Goal: Information Seeking & Learning: Learn about a topic

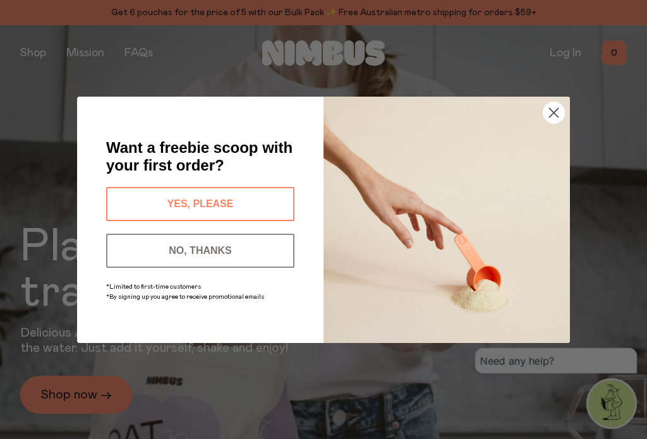
click at [558, 115] on circle "Close dialog" at bounding box center [553, 112] width 21 height 21
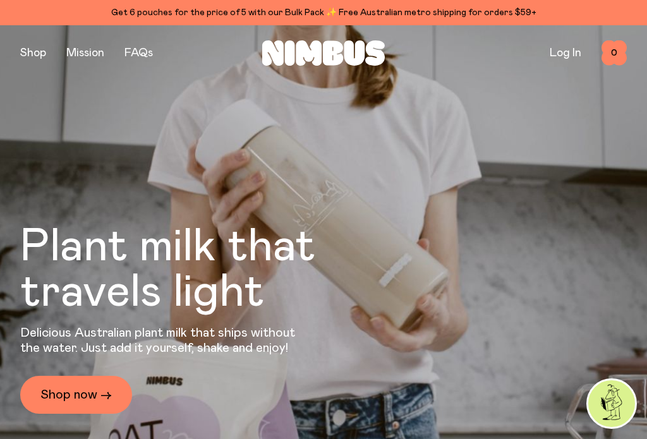
click at [140, 58] on link "FAQs" at bounding box center [138, 52] width 28 height 11
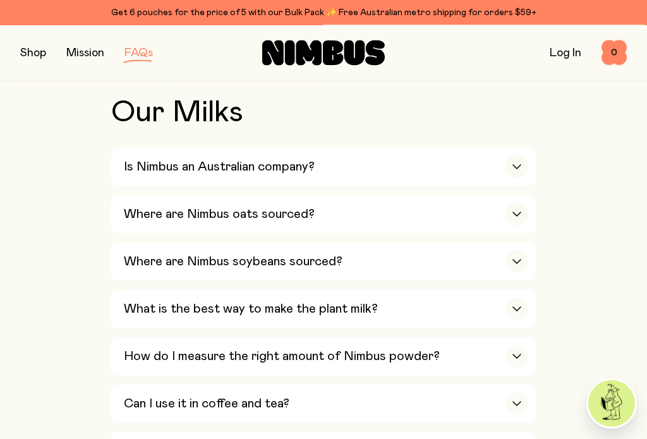
click at [160, 169] on h3 "Is Nimbus an Australian company?" at bounding box center [219, 167] width 191 height 15
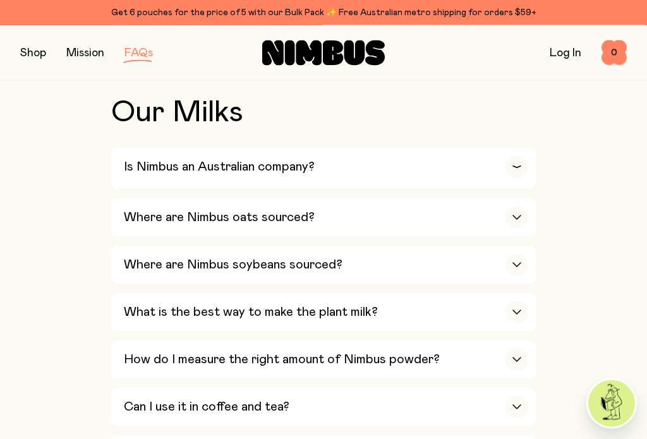
scroll to position [425, 0]
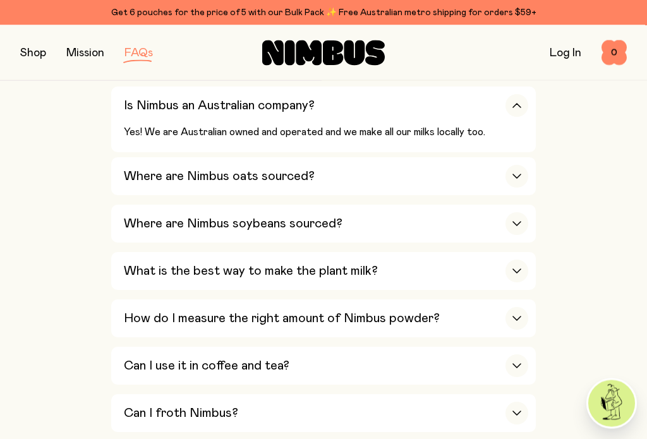
click at [141, 174] on h3 "Where are Nimbus oats sourced?" at bounding box center [219, 176] width 191 height 15
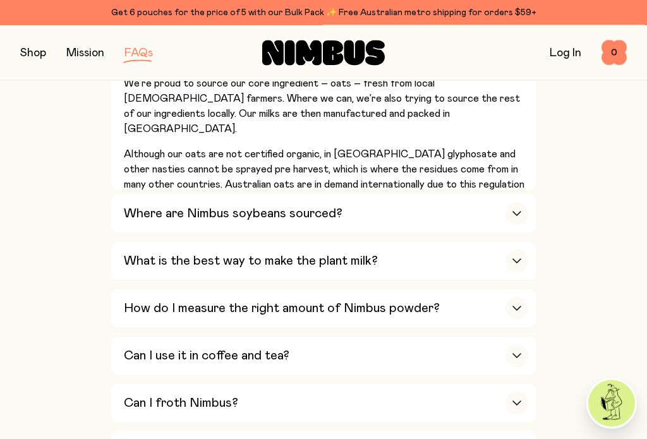
click at [139, 213] on h3 "Where are Nimbus soybeans sourced?" at bounding box center [233, 213] width 218 height 15
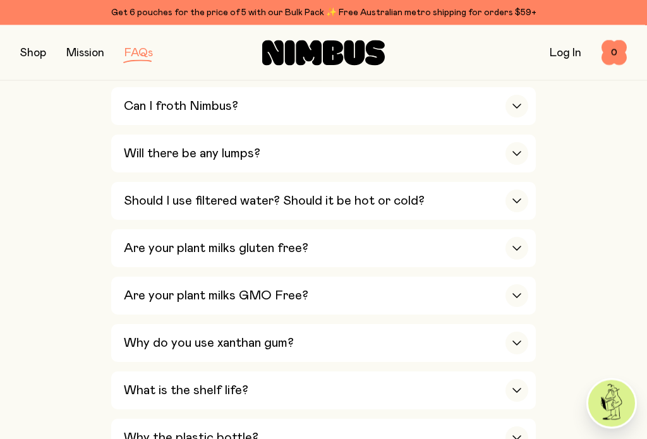
scroll to position [945, 0]
click at [132, 241] on h3 "Are your plant milks gluten free?" at bounding box center [216, 248] width 184 height 15
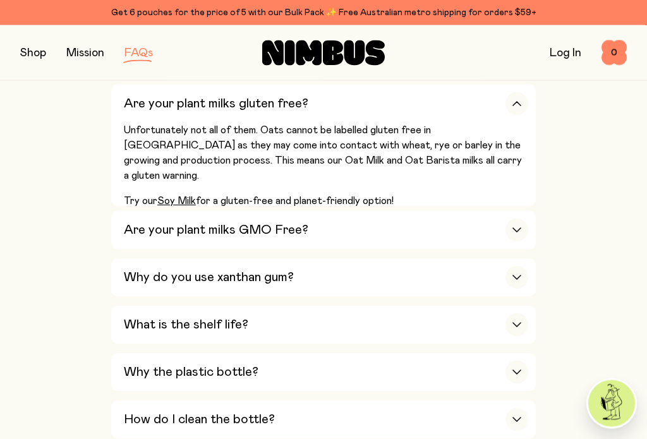
scroll to position [915, 0]
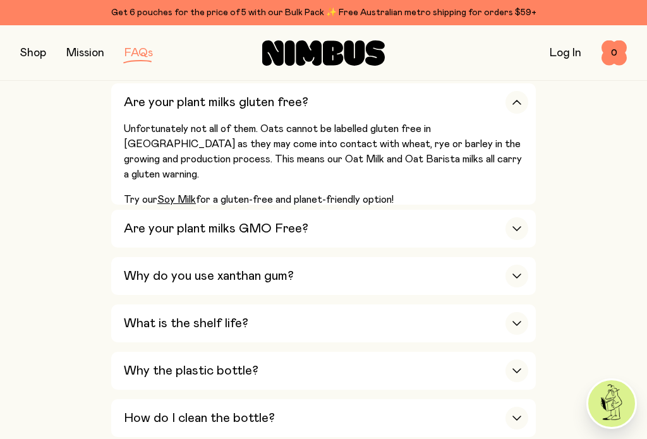
click at [139, 268] on h3 "Why do you use xanthan gum?" at bounding box center [209, 275] width 170 height 15
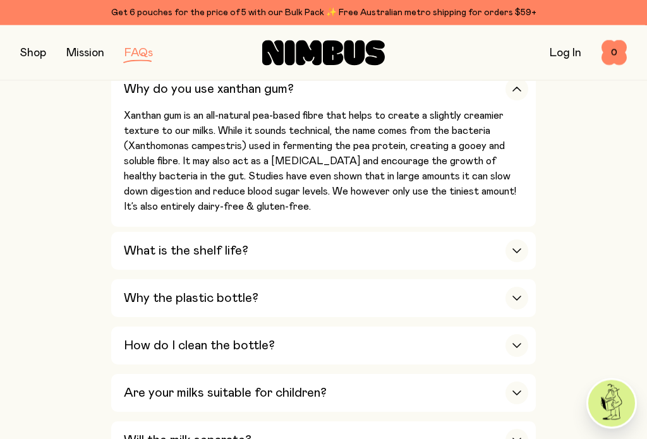
click at [140, 291] on h3 "Why the plastic bottle?" at bounding box center [191, 298] width 134 height 15
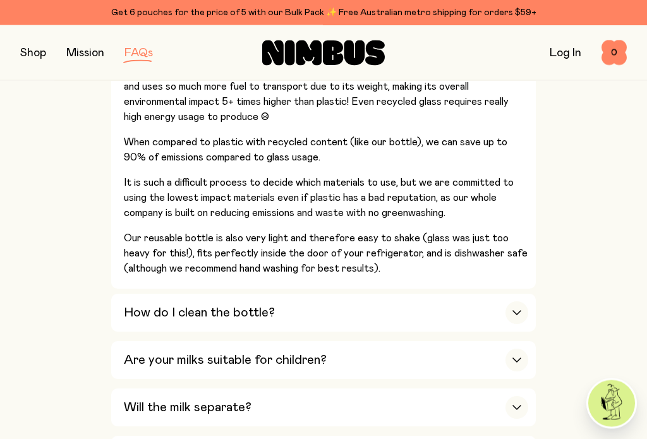
scroll to position [1272, 0]
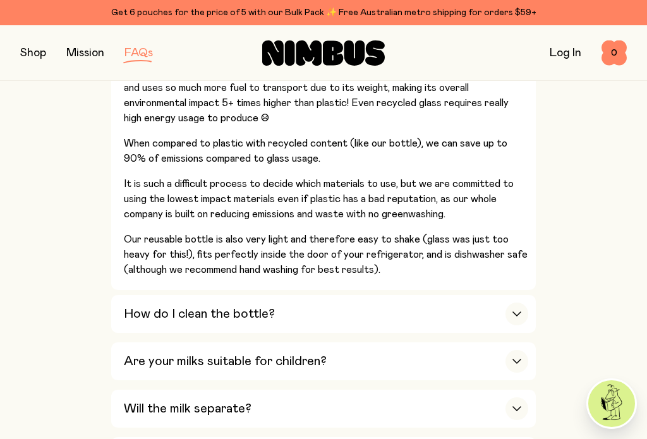
click at [142, 306] on h3 "How do I clean the bottle?" at bounding box center [199, 313] width 151 height 15
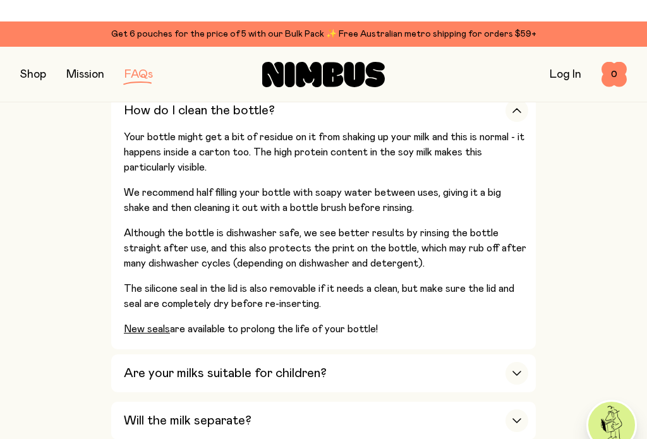
scroll to position [1063, 0]
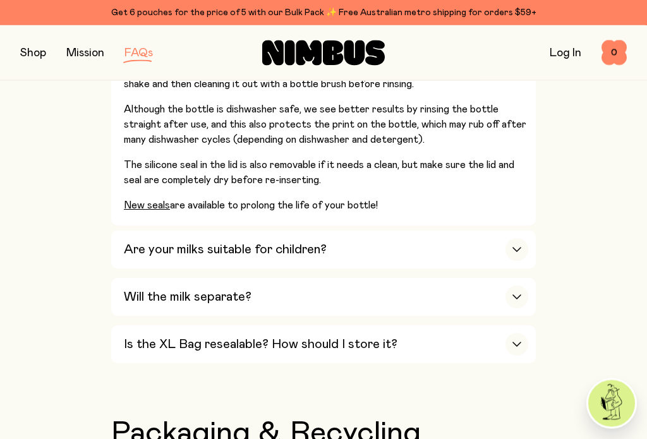
click at [146, 231] on div "Are your milks suitable for children?" at bounding box center [326, 250] width 404 height 38
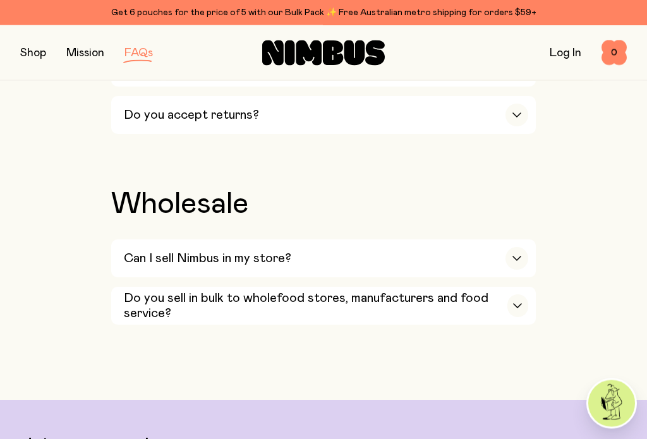
scroll to position [2399, 0]
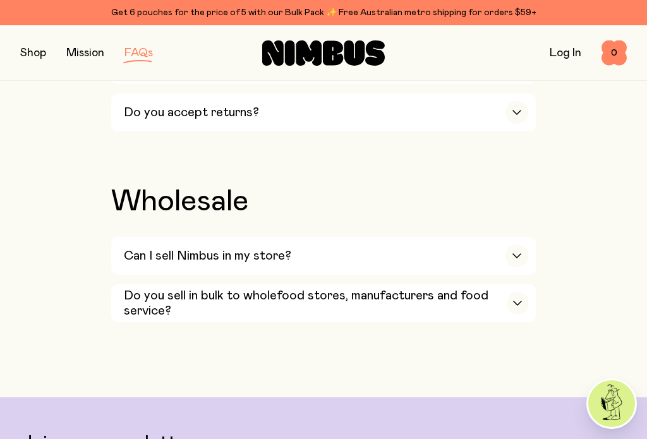
click at [158, 248] on h3 "Can I sell Nimbus in my store?" at bounding box center [207, 255] width 167 height 15
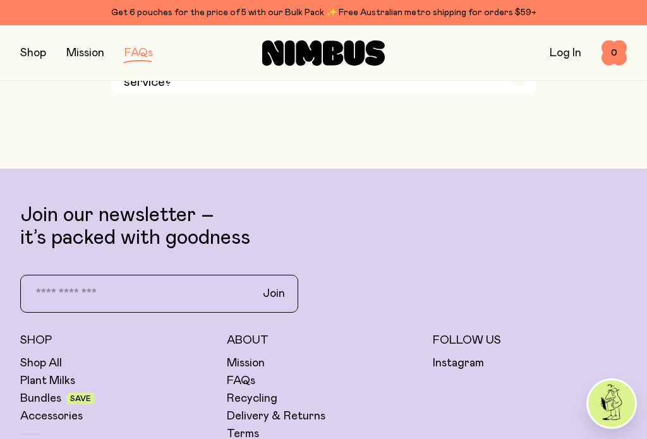
scroll to position [2665, 0]
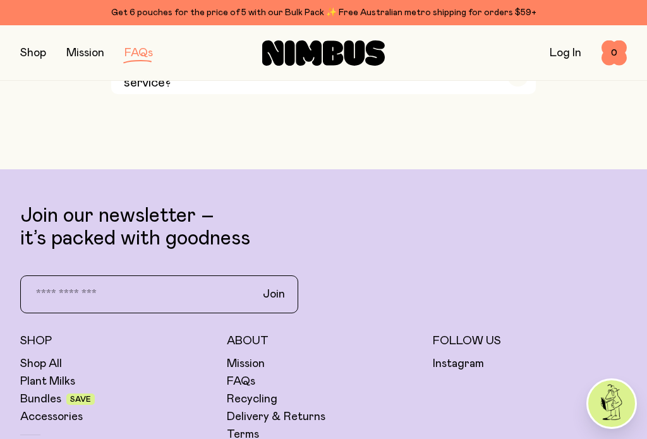
click at [47, 374] on link "Plant Milks" at bounding box center [47, 381] width 55 height 15
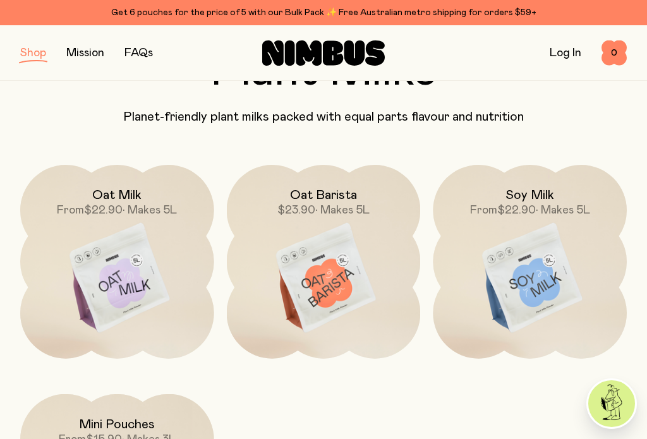
scroll to position [95, 0]
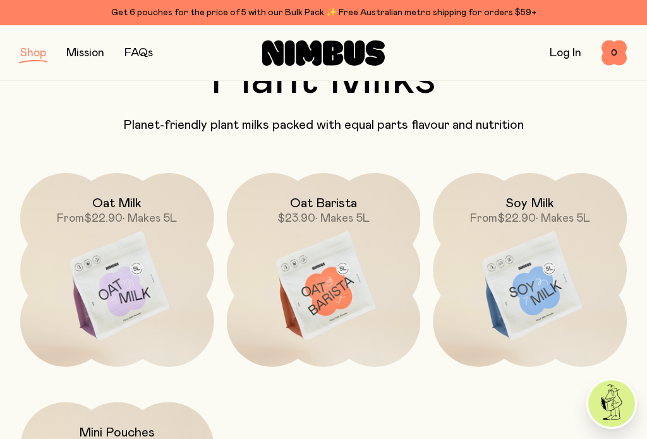
click at [119, 300] on img at bounding box center [117, 286] width 194 height 227
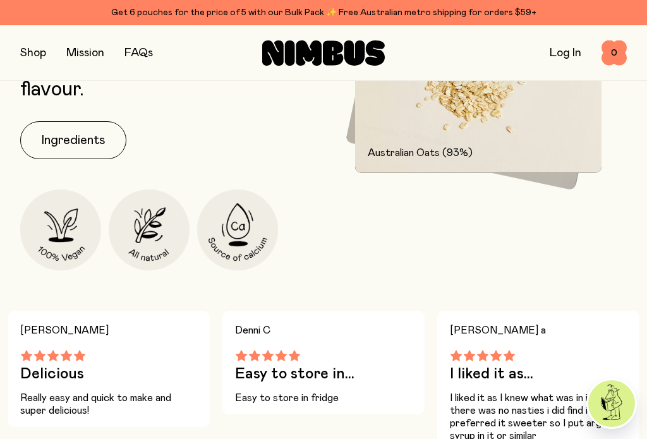
scroll to position [623, 0]
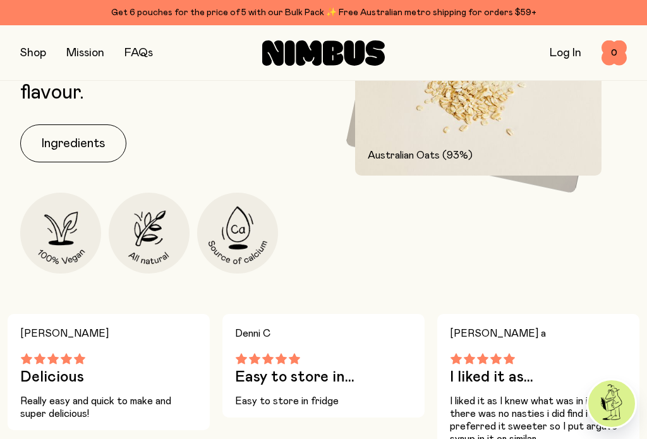
click at [76, 150] on button "Ingredients" at bounding box center [73, 143] width 106 height 38
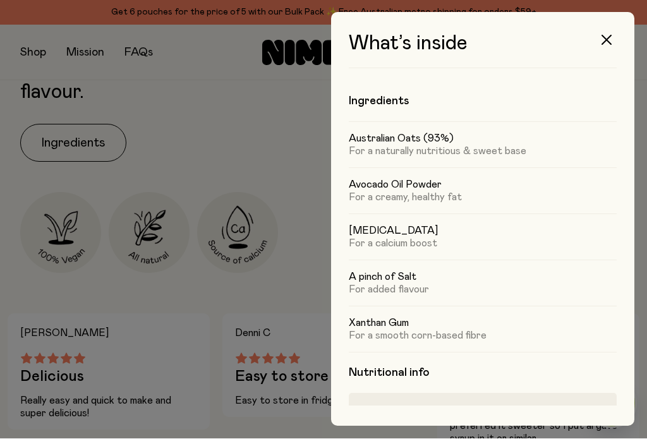
scroll to position [-1, 0]
click at [611, 45] on button "button" at bounding box center [606, 40] width 30 height 30
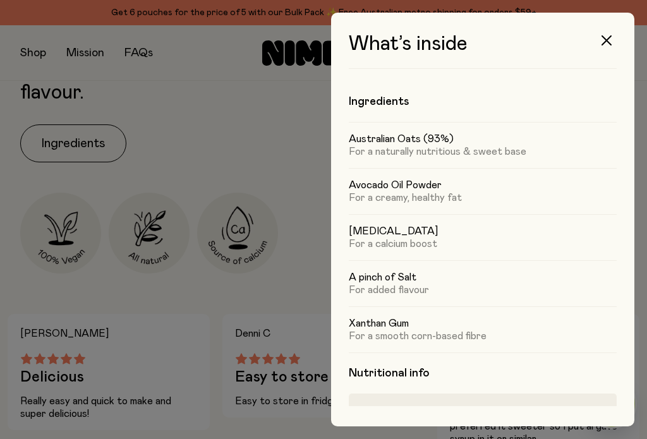
scroll to position [0, 0]
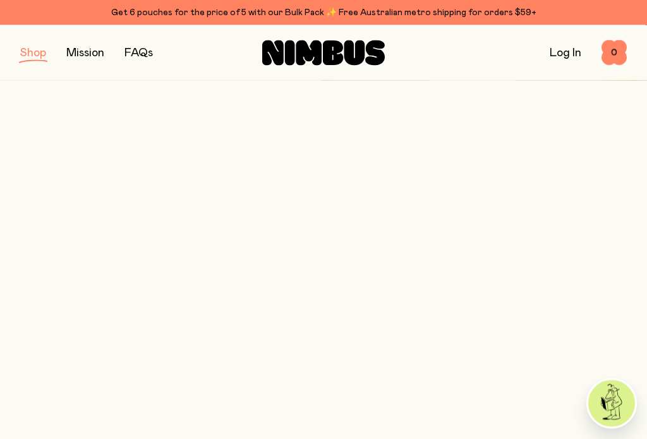
scroll to position [95, 0]
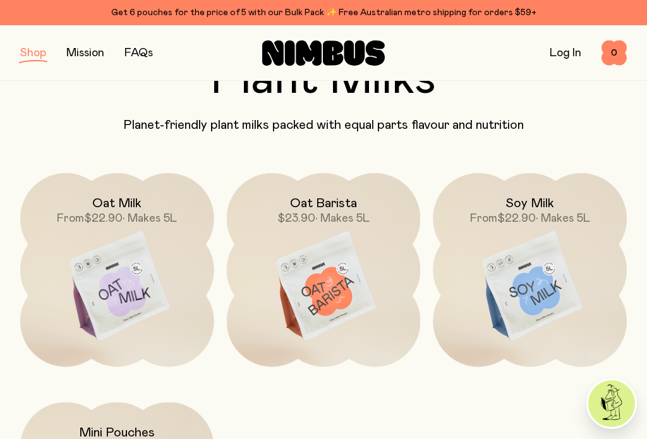
click at [326, 299] on img at bounding box center [324, 286] width 194 height 227
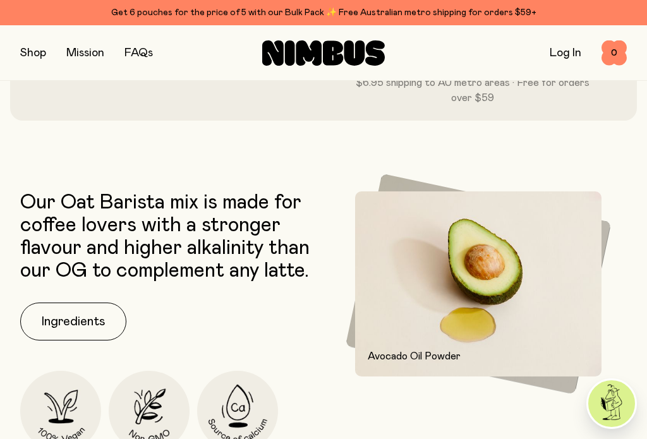
scroll to position [437, 0]
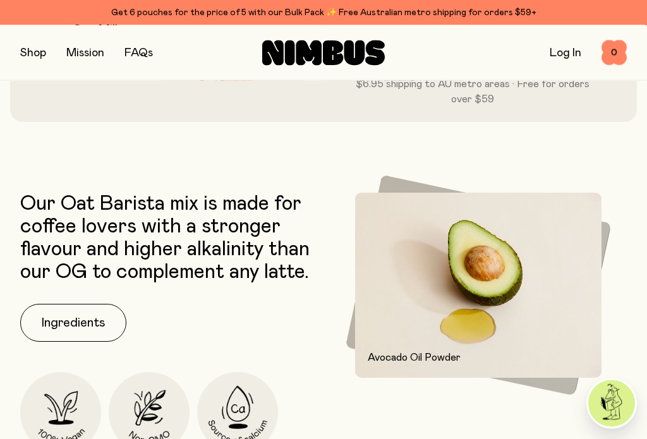
click at [78, 330] on button "Ingredients" at bounding box center [73, 323] width 106 height 38
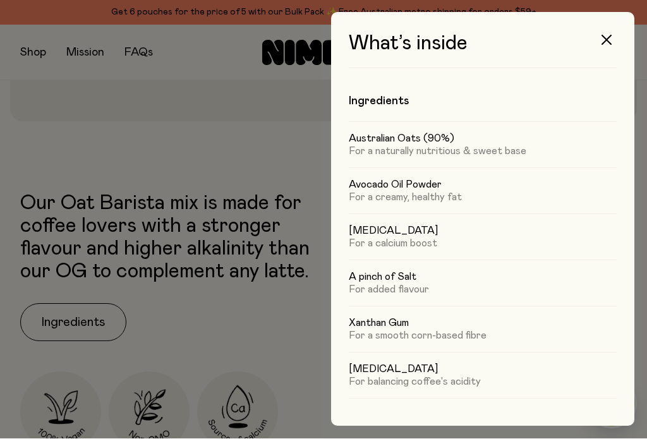
click at [609, 39] on icon "button" at bounding box center [606, 40] width 10 height 10
